Goal: Information Seeking & Learning: Learn about a topic

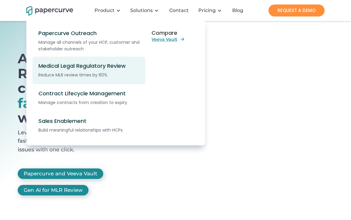
scroll to position [1, 0]
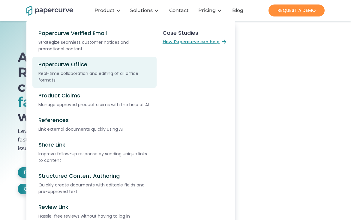
click at [83, 73] on div "Real-time collaboration and editing of all office formats" at bounding box center [95, 76] width 114 height 13
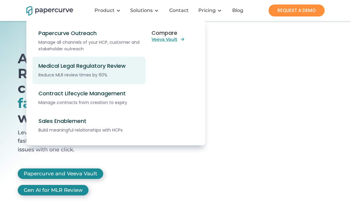
click at [100, 70] on div "Medical Legal Regulatory Review Reduce MLR review times by 60%" at bounding box center [73, 71] width 71 height 16
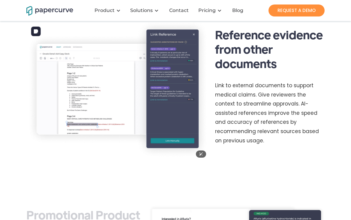
scroll to position [672, 0]
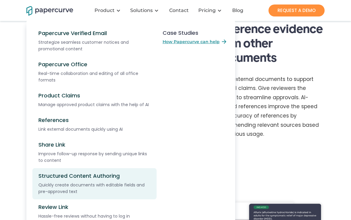
click at [108, 183] on div "Quickly create documents with editable fields and pre-approved text" at bounding box center [95, 188] width 114 height 13
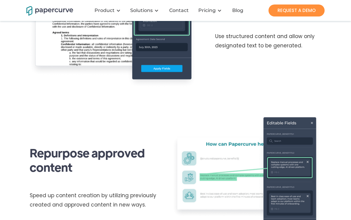
scroll to position [328, 0]
